Goal: Information Seeking & Learning: Learn about a topic

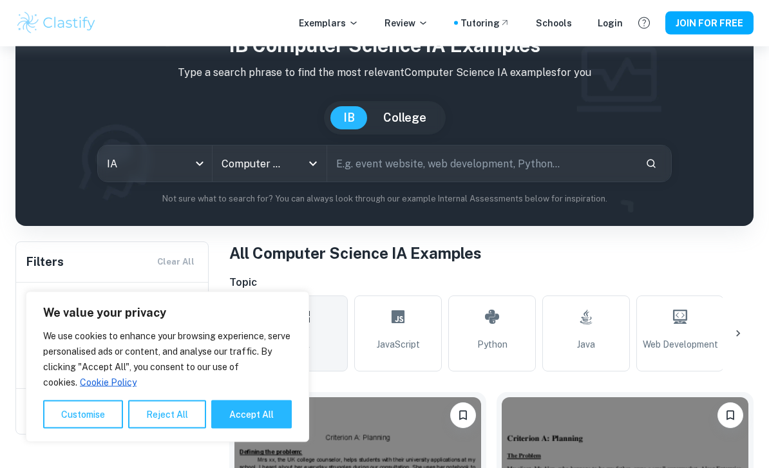
scroll to position [65, 0]
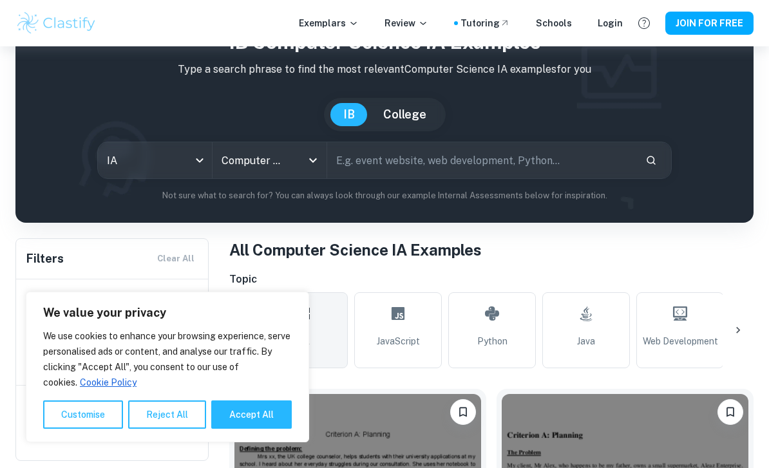
click at [261, 429] on button "Accept All" at bounding box center [251, 414] width 80 height 28
checkbox input "true"
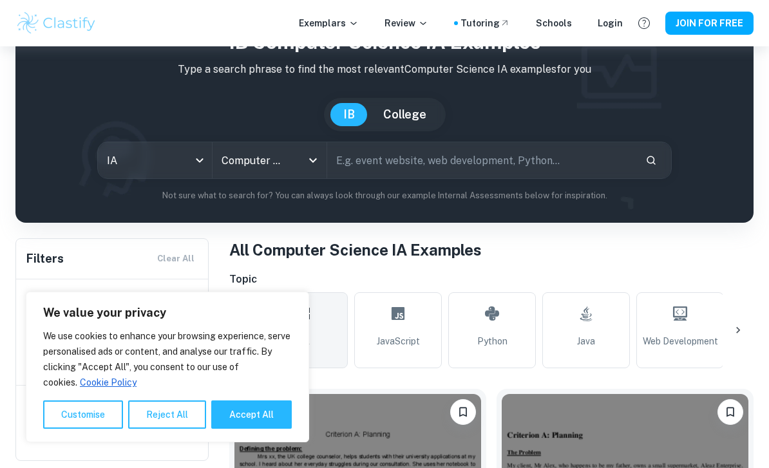
checkbox input "true"
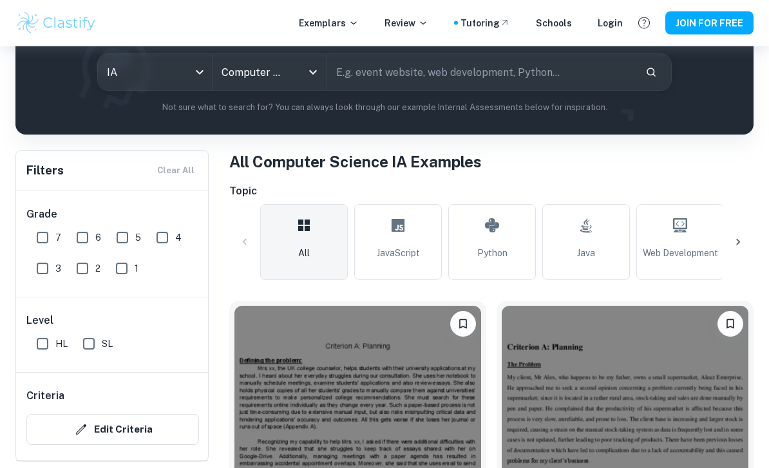
scroll to position [155, 0]
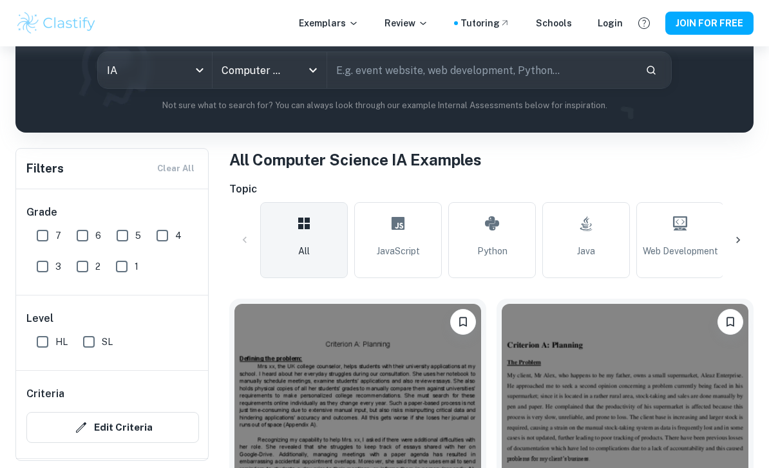
click at [309, 467] on span "Examiner Marking" at bounding box center [280, 477] width 80 height 12
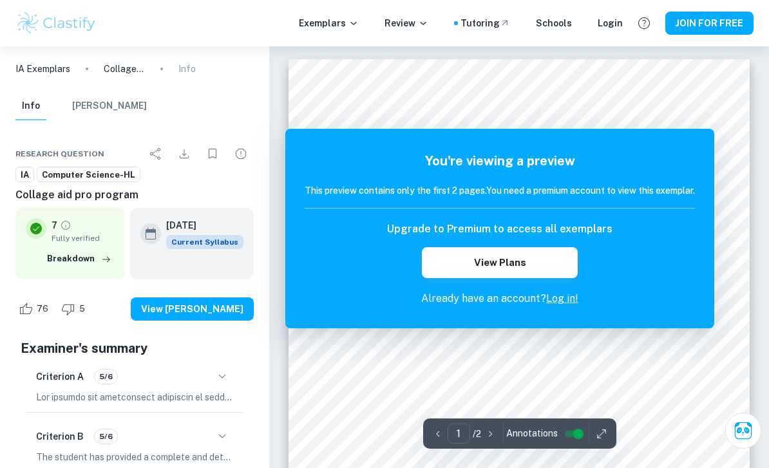
scroll to position [28, 0]
